Goal: Check status

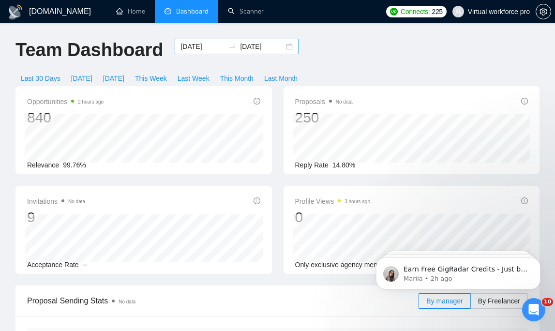
click at [243, 45] on input "[DATE]" at bounding box center [262, 46] width 44 height 11
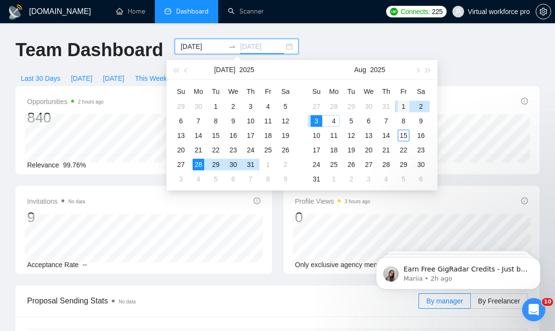
type input "[DATE]"
drag, startPoint x: 404, startPoint y: 107, endPoint x: 380, endPoint y: 114, distance: 25.1
click at [404, 107] on div "1" at bounding box center [404, 107] width 12 height 12
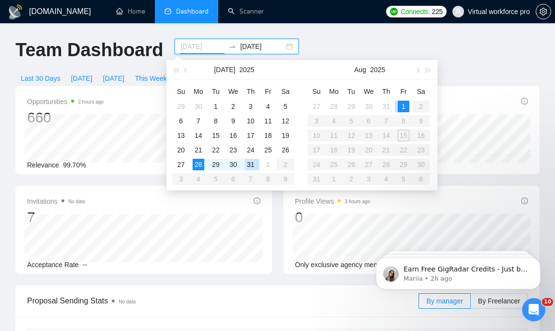
type input "[DATE]"
click at [399, 104] on div "1" at bounding box center [404, 107] width 12 height 12
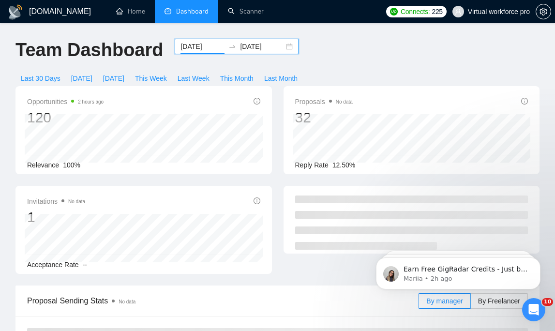
click at [248, 49] on input "[DATE]" at bounding box center [262, 46] width 44 height 11
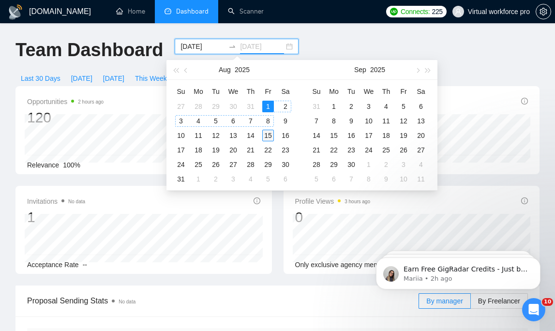
type input "[DATE]"
click at [268, 136] on div "15" at bounding box center [268, 136] width 12 height 12
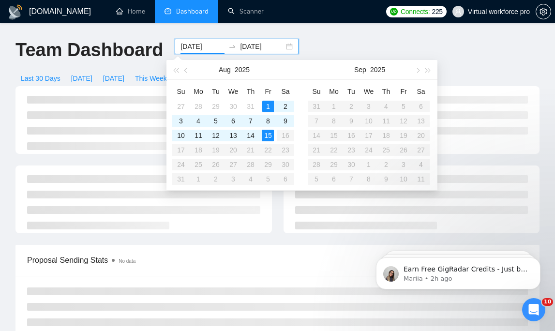
click at [352, 40] on div "Team Dashboard [DATE] [DATE] Last 30 Days [DATE] [DATE] This Week Last Week Thi…" at bounding box center [278, 62] width 536 height 47
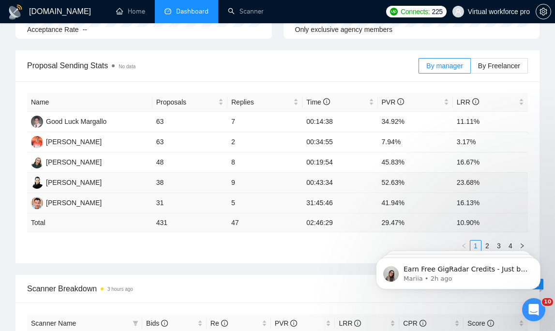
scroll to position [229, 0]
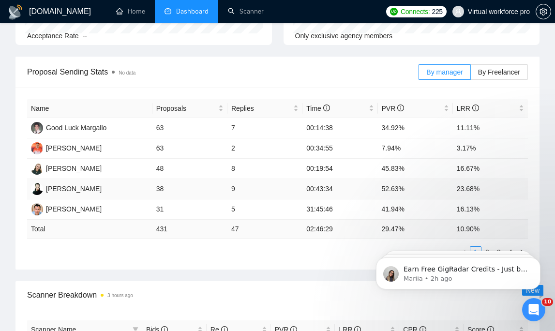
click at [264, 187] on td "9" at bounding box center [265, 189] width 75 height 20
click at [294, 189] on td "9" at bounding box center [265, 189] width 75 height 20
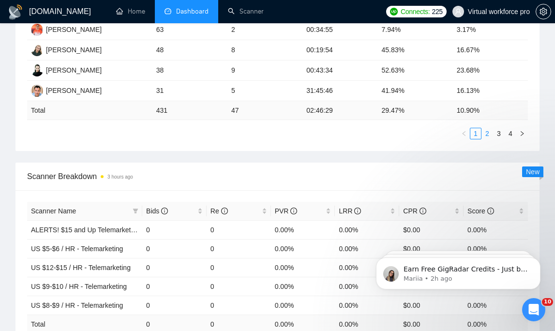
scroll to position [272, 0]
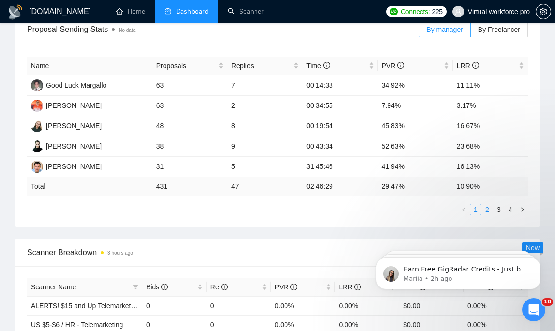
click at [491, 210] on link "2" at bounding box center [487, 209] width 11 height 11
click at [499, 209] on link "3" at bounding box center [499, 209] width 11 height 11
click at [491, 210] on link "2" at bounding box center [487, 209] width 11 height 11
click at [478, 211] on link "1" at bounding box center [476, 209] width 11 height 11
click at [509, 212] on link "4" at bounding box center [510, 209] width 11 height 11
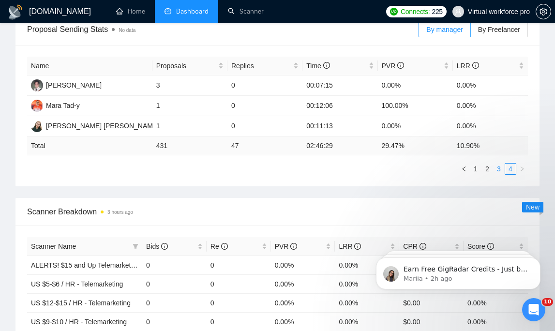
click at [498, 173] on link "3" at bounding box center [499, 169] width 11 height 11
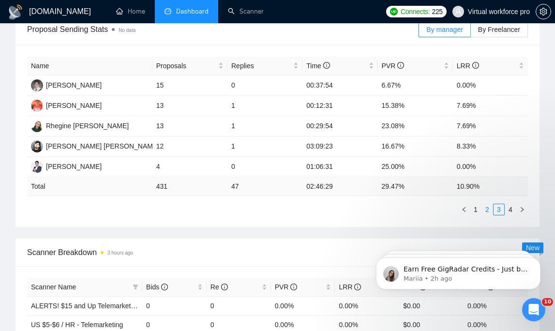
click at [485, 210] on link "2" at bounding box center [487, 209] width 11 height 11
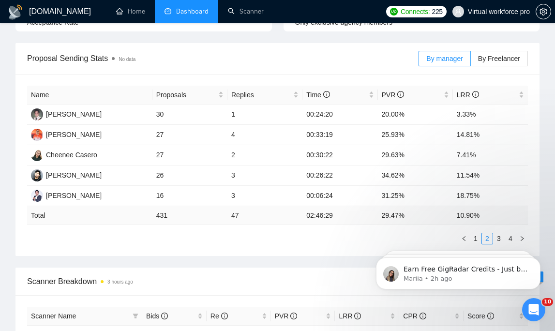
scroll to position [0, 0]
